Goal: Task Accomplishment & Management: Manage account settings

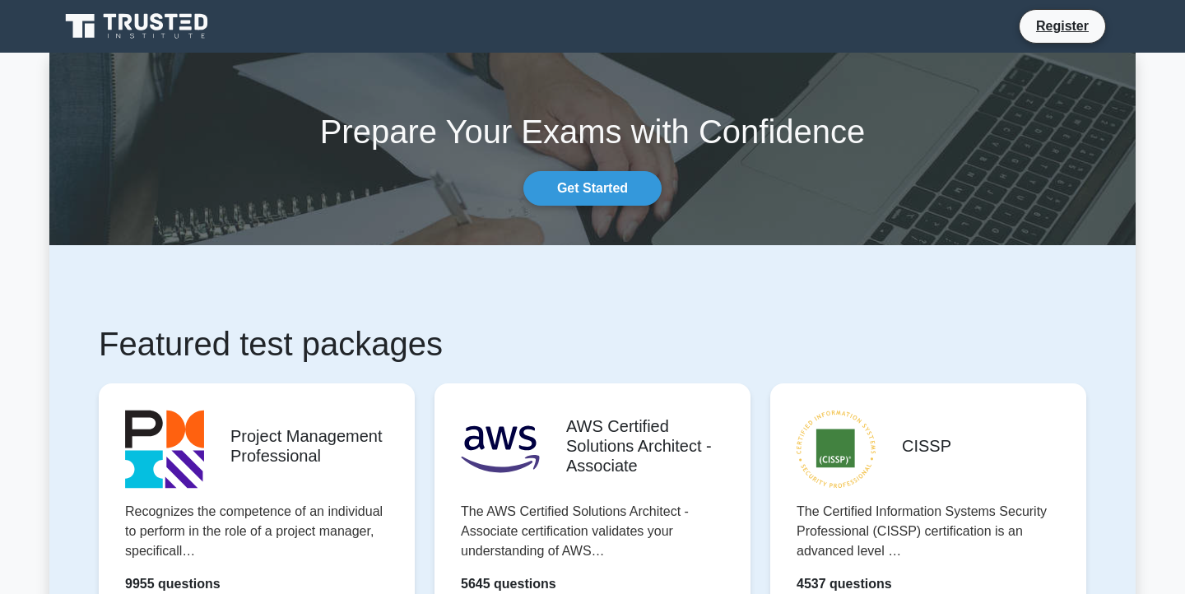
click at [1140, 30] on nav "Register" at bounding box center [592, 26] width 1185 height 53
click at [171, 16] on icon at bounding box center [172, 22] width 13 height 16
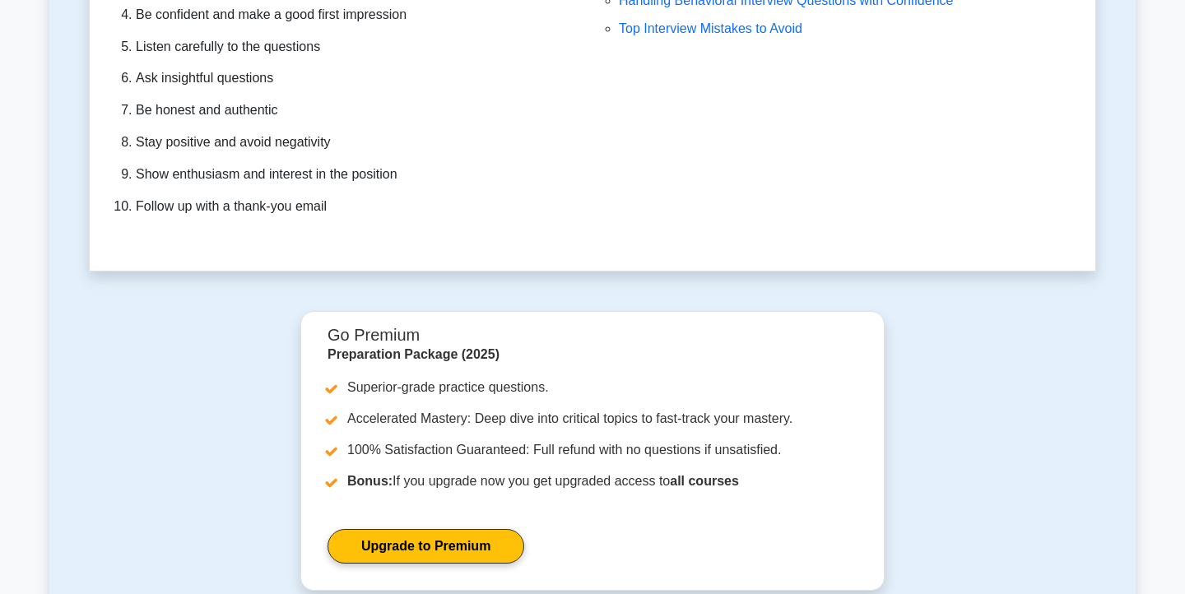
scroll to position [4658, 0]
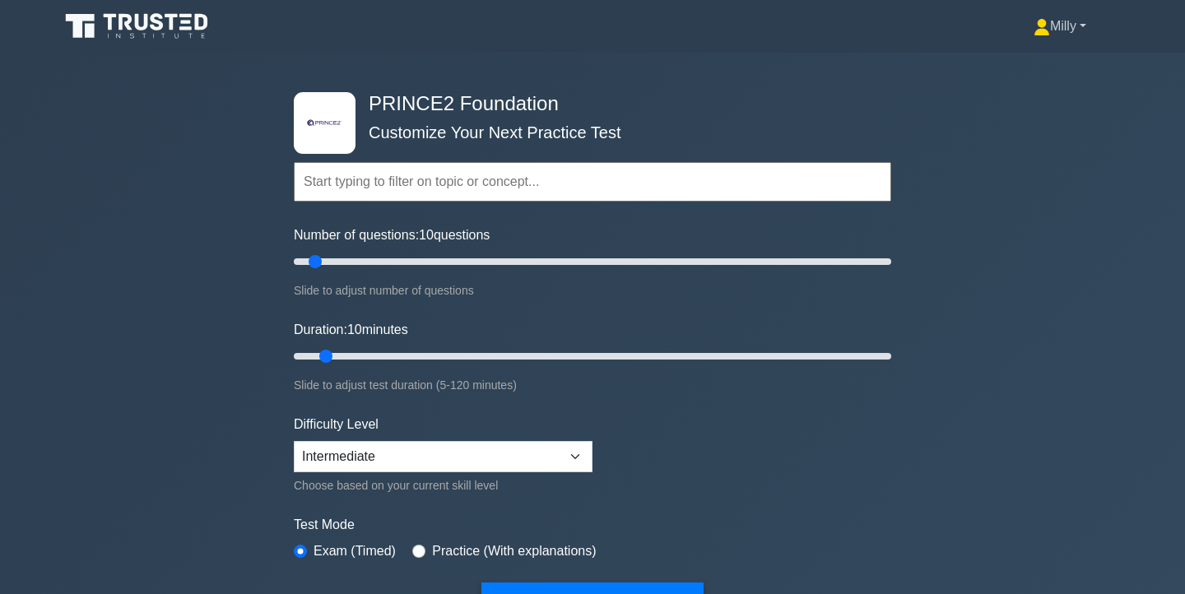
click at [1054, 27] on link "Milly" at bounding box center [1060, 26] width 132 height 33
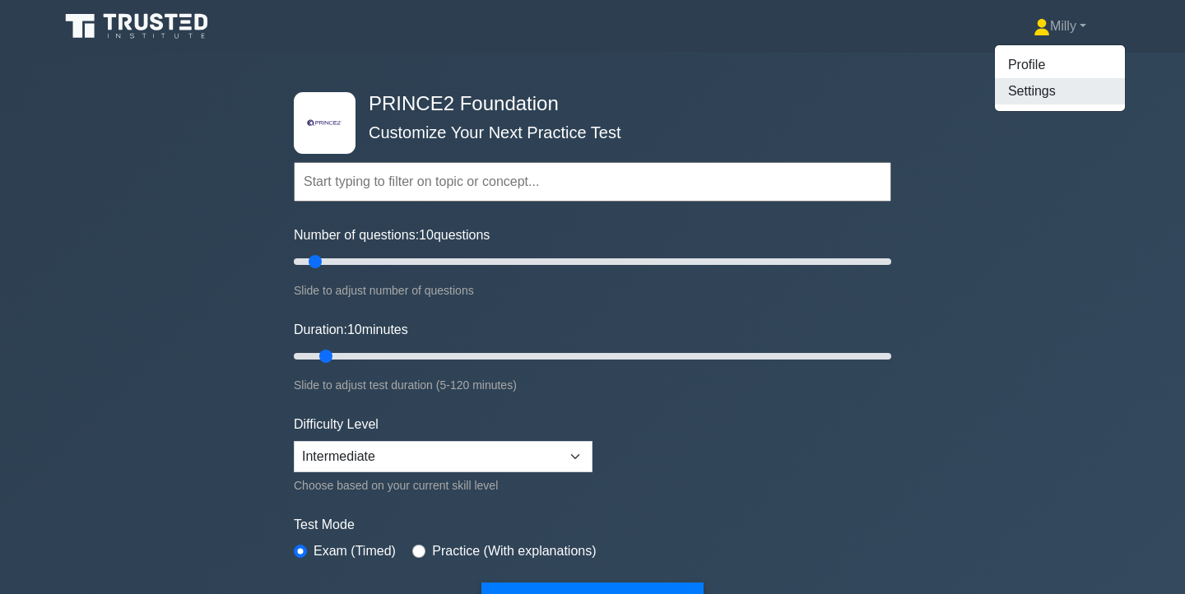
click at [1044, 91] on link "Settings" at bounding box center [1060, 91] width 130 height 26
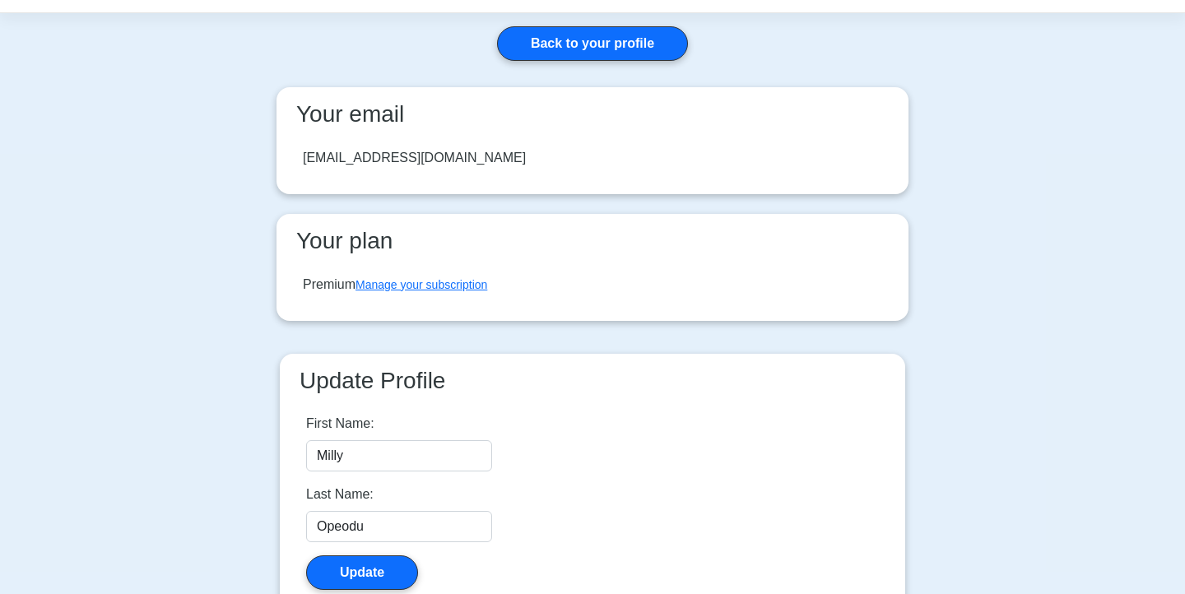
scroll to position [9, 0]
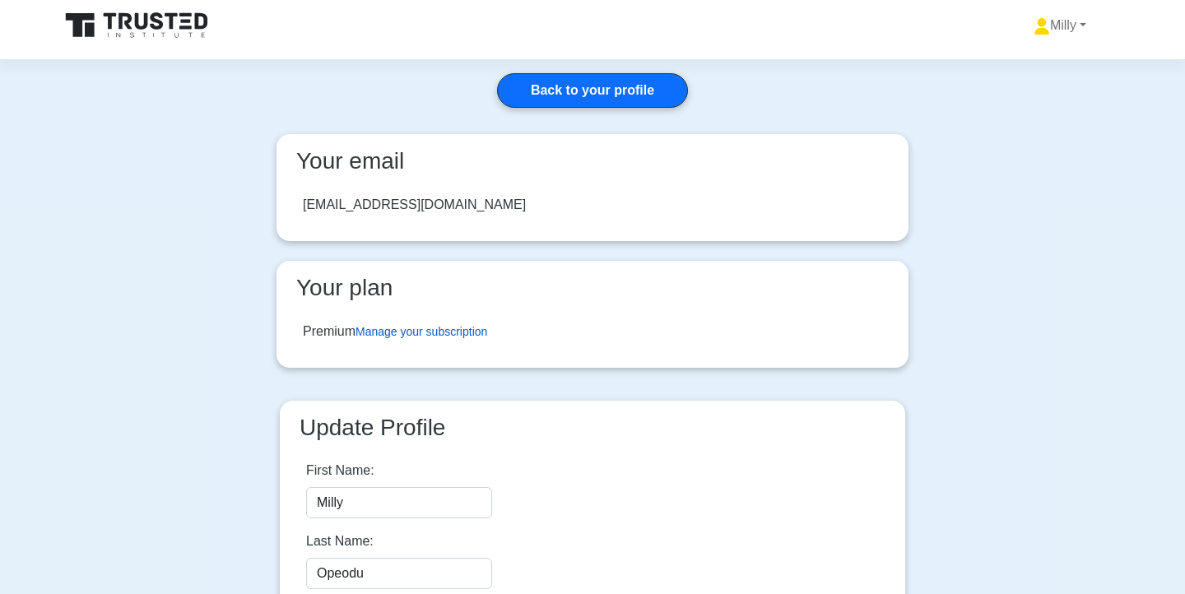
click at [463, 334] on link "Manage your subscription" at bounding box center [422, 331] width 132 height 13
